Goal: Task Accomplishment & Management: Manage account settings

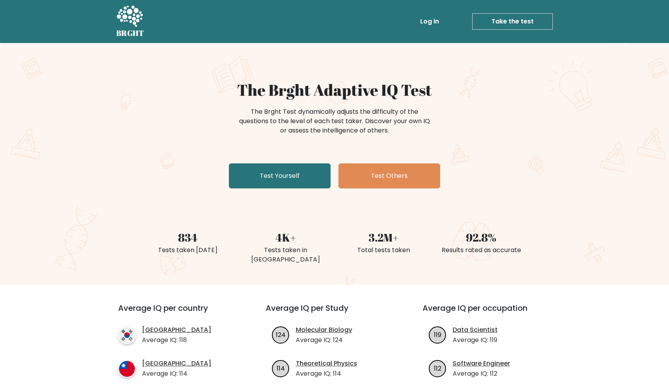
click at [128, 36] on h5 "BRGHT" at bounding box center [130, 33] width 28 height 9
click at [441, 25] on link "Log in" at bounding box center [429, 22] width 25 height 16
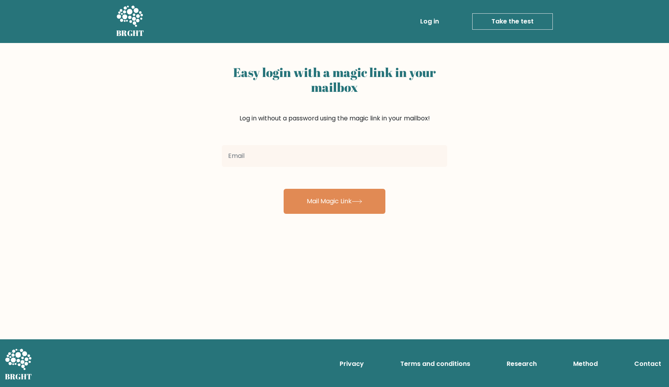
click at [347, 157] on input "email" at bounding box center [334, 156] width 225 height 22
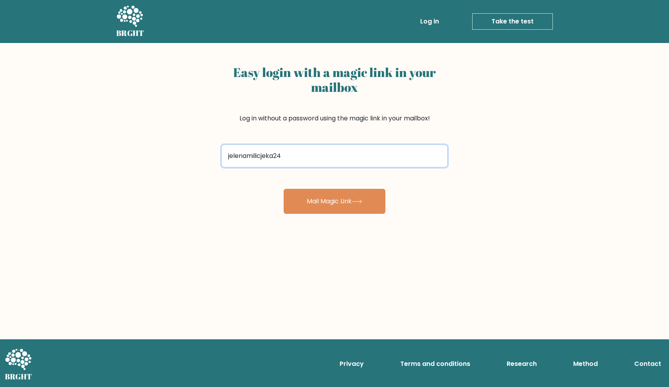
click at [292, 158] on input "jelenamilicjeka24" at bounding box center [334, 156] width 225 height 22
type input "jelenamilicjeka24@gmail.com"
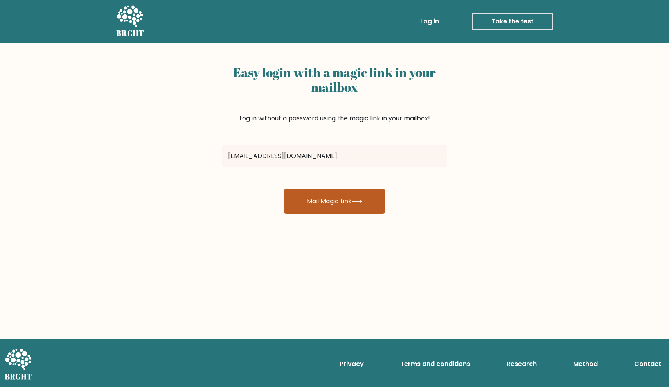
click at [348, 203] on button "Mail Magic Link" at bounding box center [335, 201] width 102 height 25
